Goal: Transaction & Acquisition: Download file/media

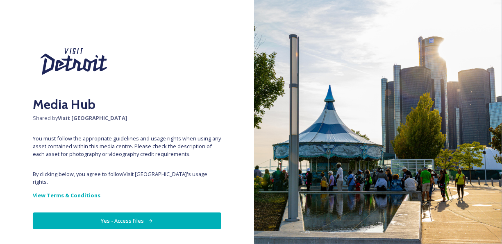
click at [166, 216] on button "Yes - Access Files" at bounding box center [127, 221] width 188 height 17
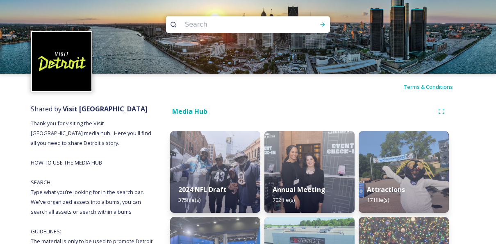
click at [205, 25] on input at bounding box center [237, 25] width 112 height 18
type input "F"
type input "Downtown"
click at [325, 27] on icon at bounding box center [322, 24] width 7 height 7
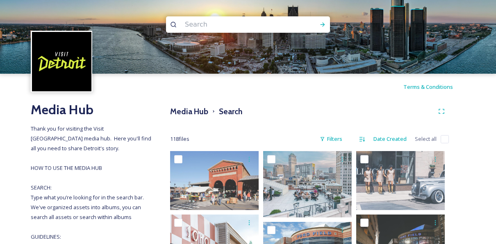
click at [194, 26] on input at bounding box center [237, 25] width 112 height 18
type input "renaissance center"
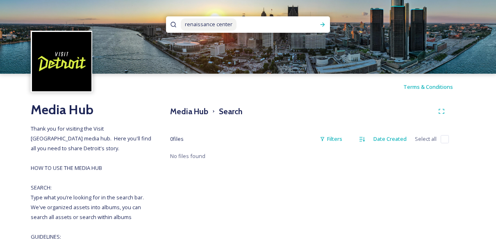
click at [249, 27] on input at bounding box center [276, 25] width 78 height 18
type input "r"
type input "a"
type input "skyline"
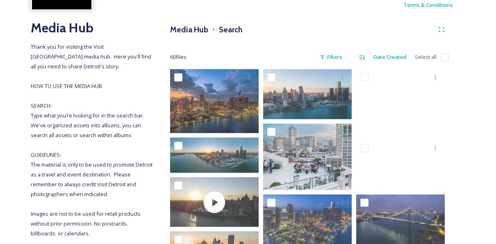
scroll to position [92, 0]
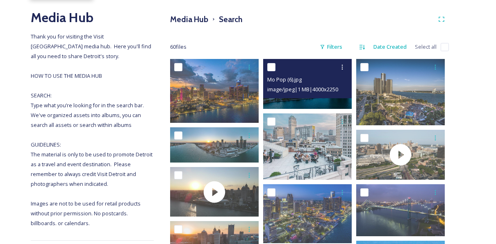
click at [327, 102] on img at bounding box center [307, 84] width 88 height 50
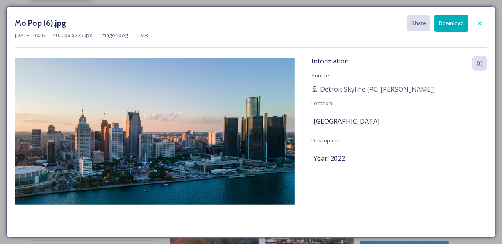
click at [450, 29] on button "Download" at bounding box center [451, 23] width 34 height 17
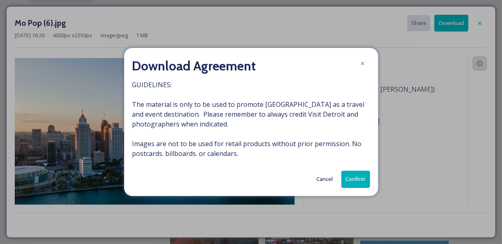
click at [350, 181] on button "Confirm" at bounding box center [355, 179] width 29 height 17
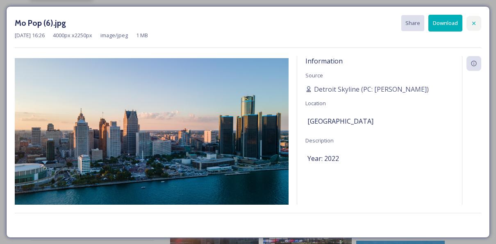
click at [471, 24] on icon at bounding box center [473, 23] width 7 height 7
